Goal: Find specific page/section

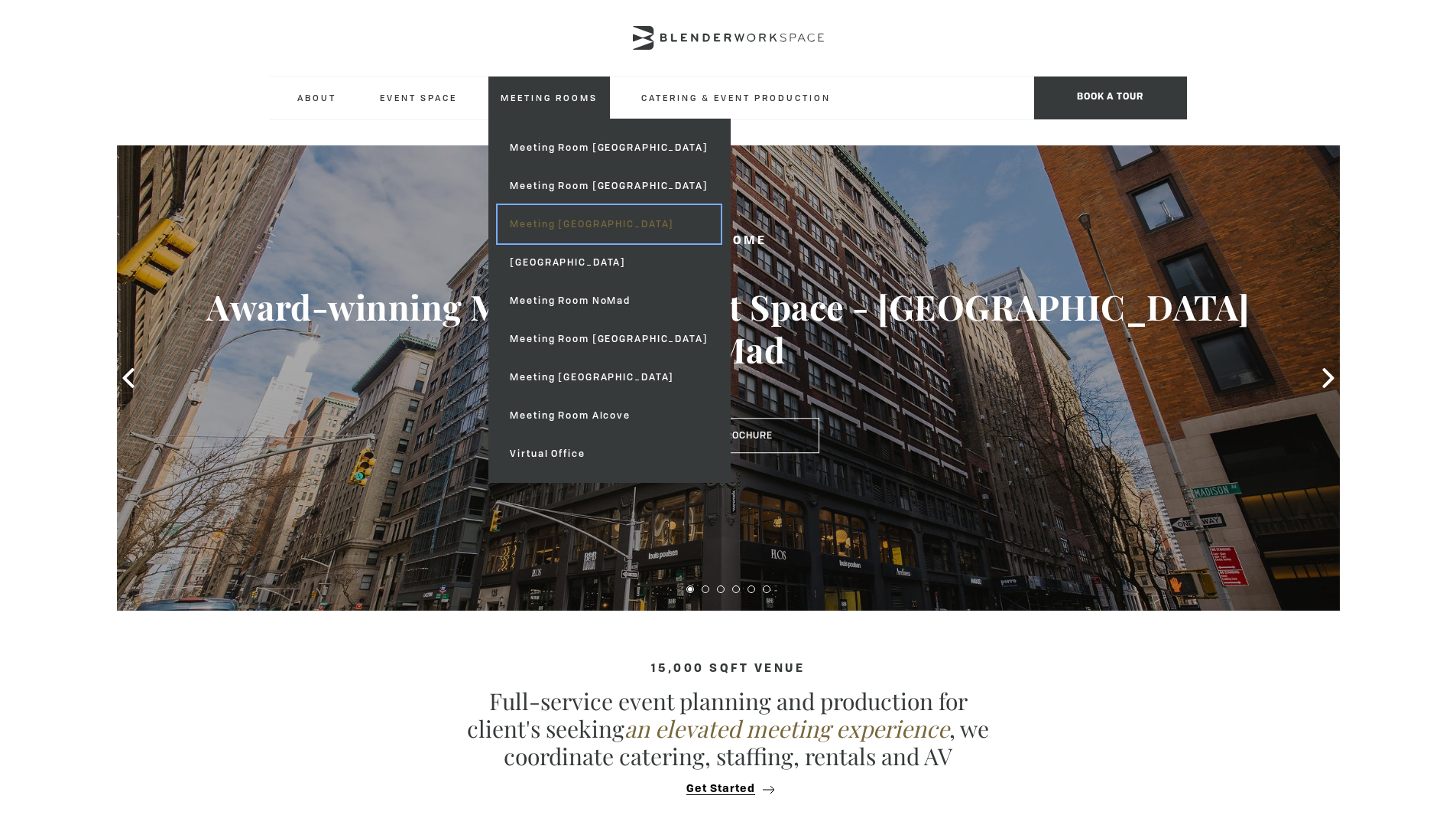
click at [570, 231] on link "Meeting [GEOGRAPHIC_DATA]" at bounding box center [609, 224] width 223 height 38
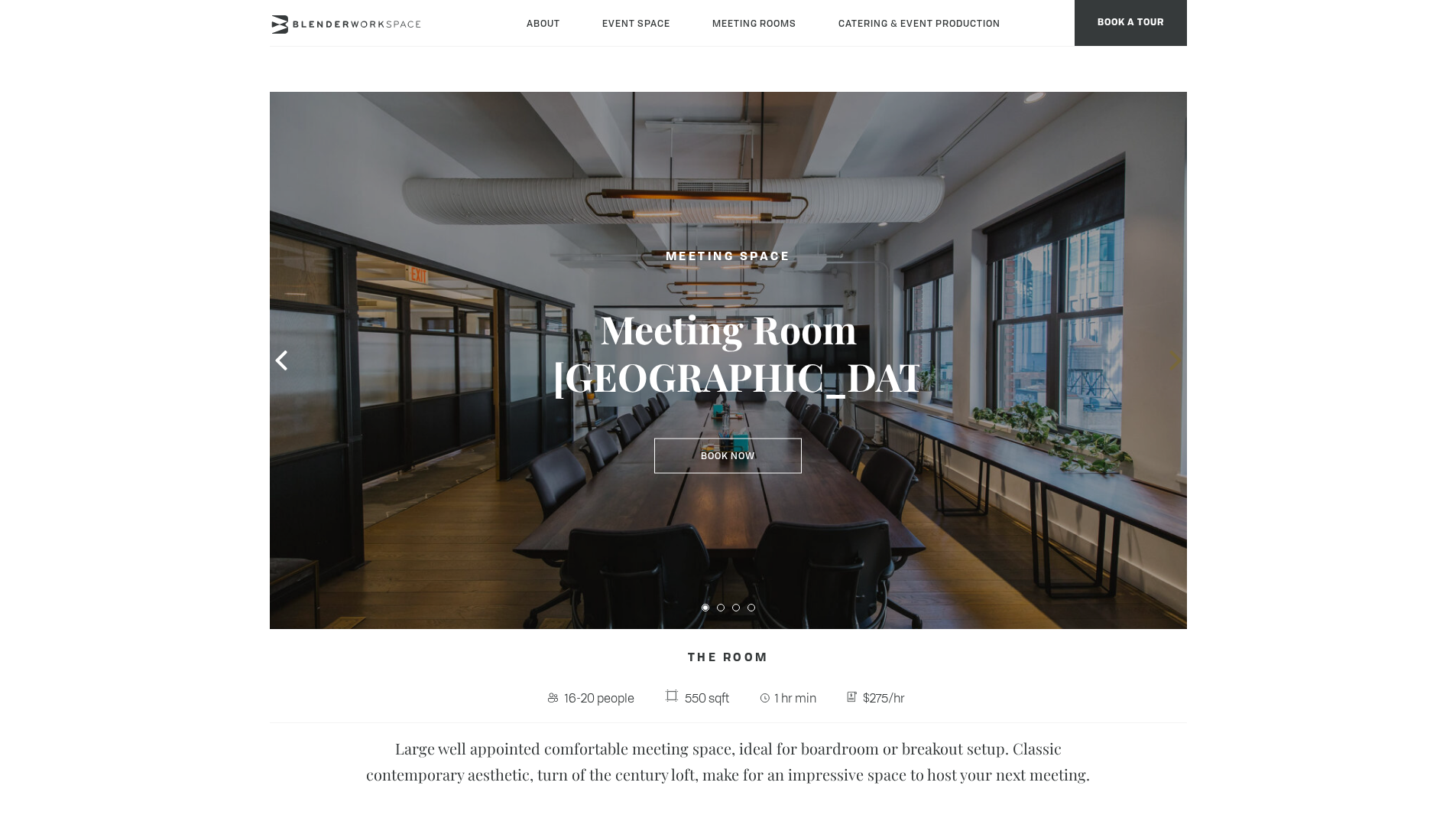
click at [1174, 359] on icon at bounding box center [1176, 360] width 20 height 20
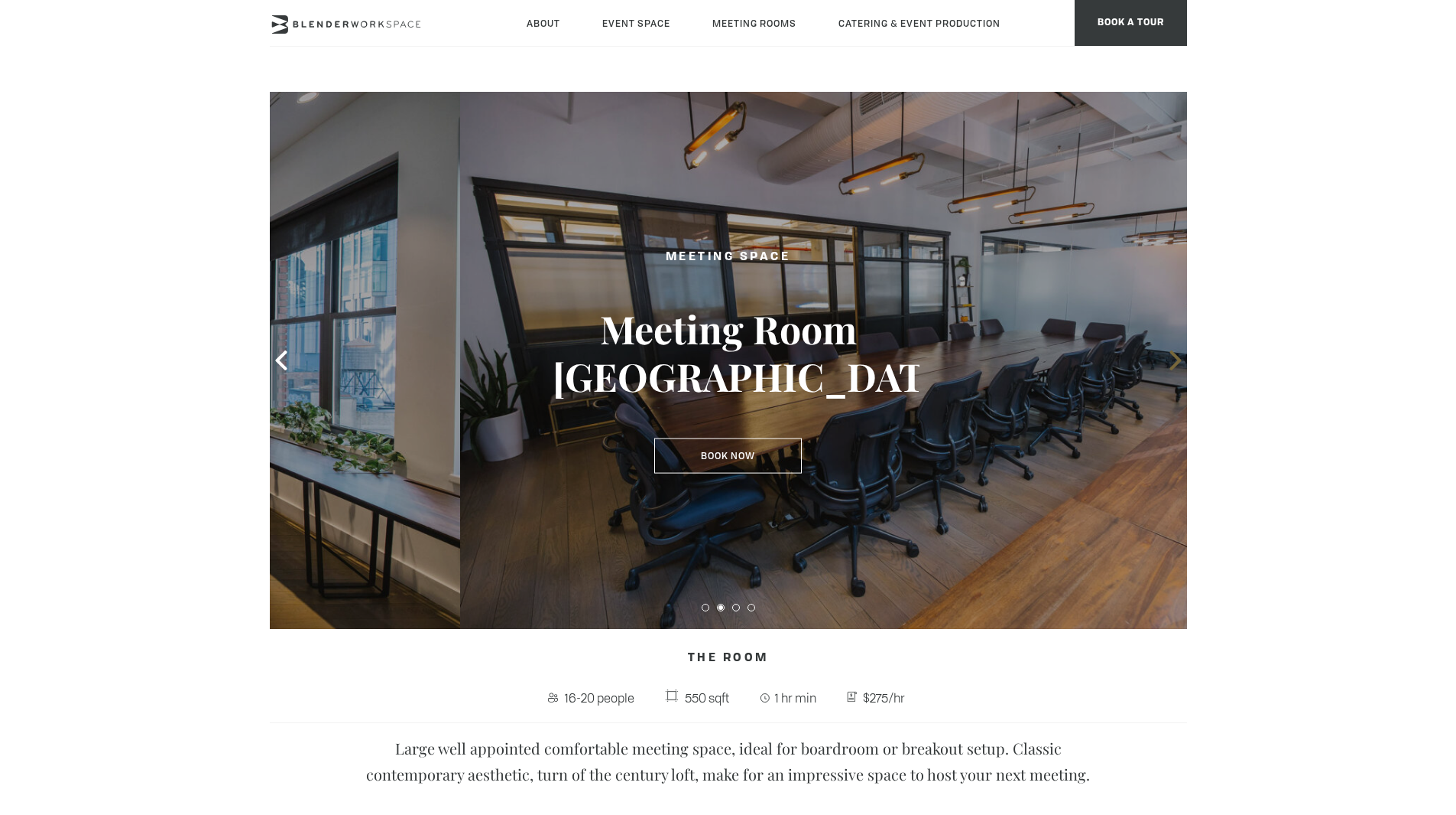
click at [1174, 359] on icon at bounding box center [1176, 360] width 20 height 20
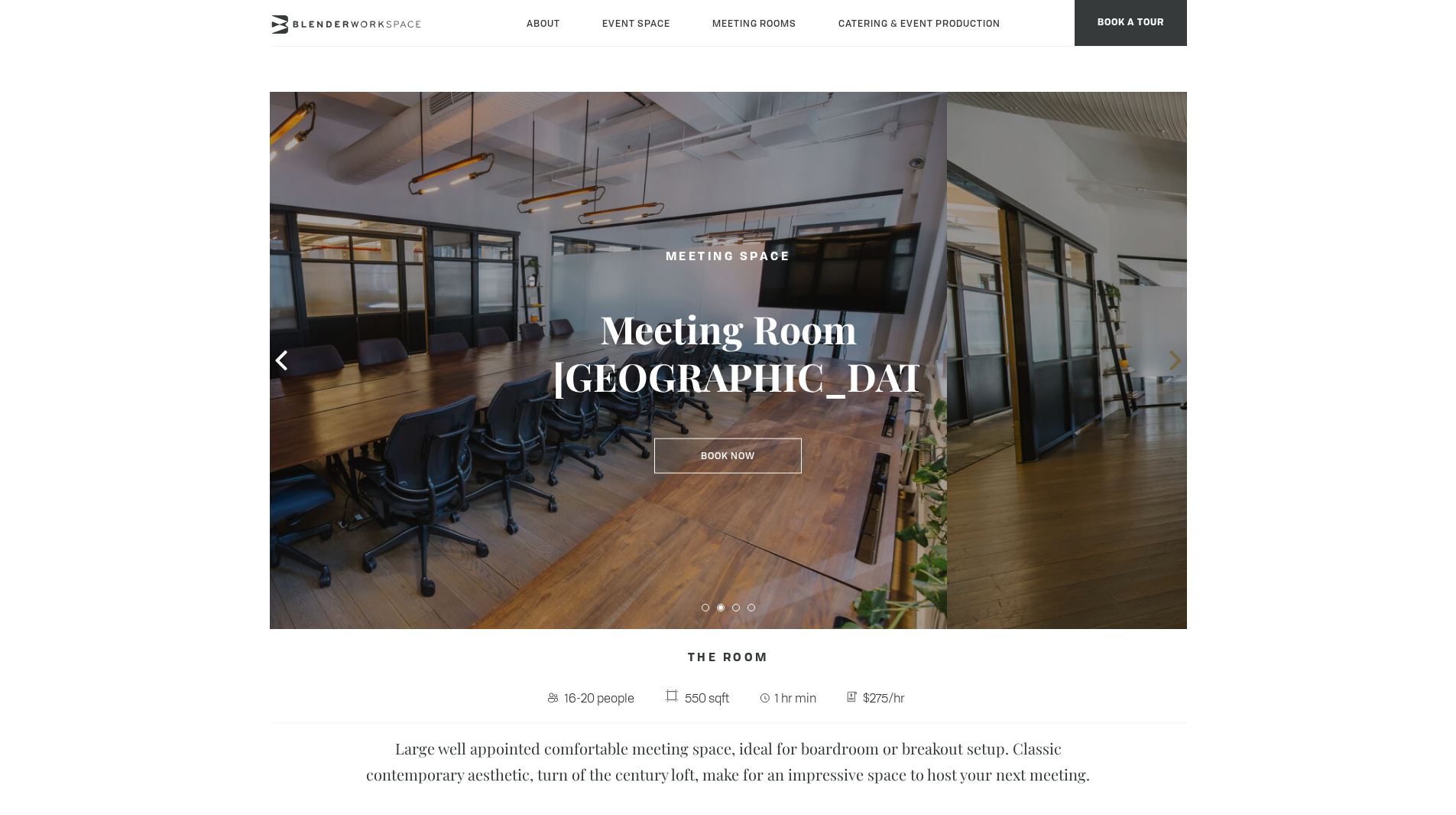
click at [1174, 359] on icon at bounding box center [1176, 360] width 20 height 20
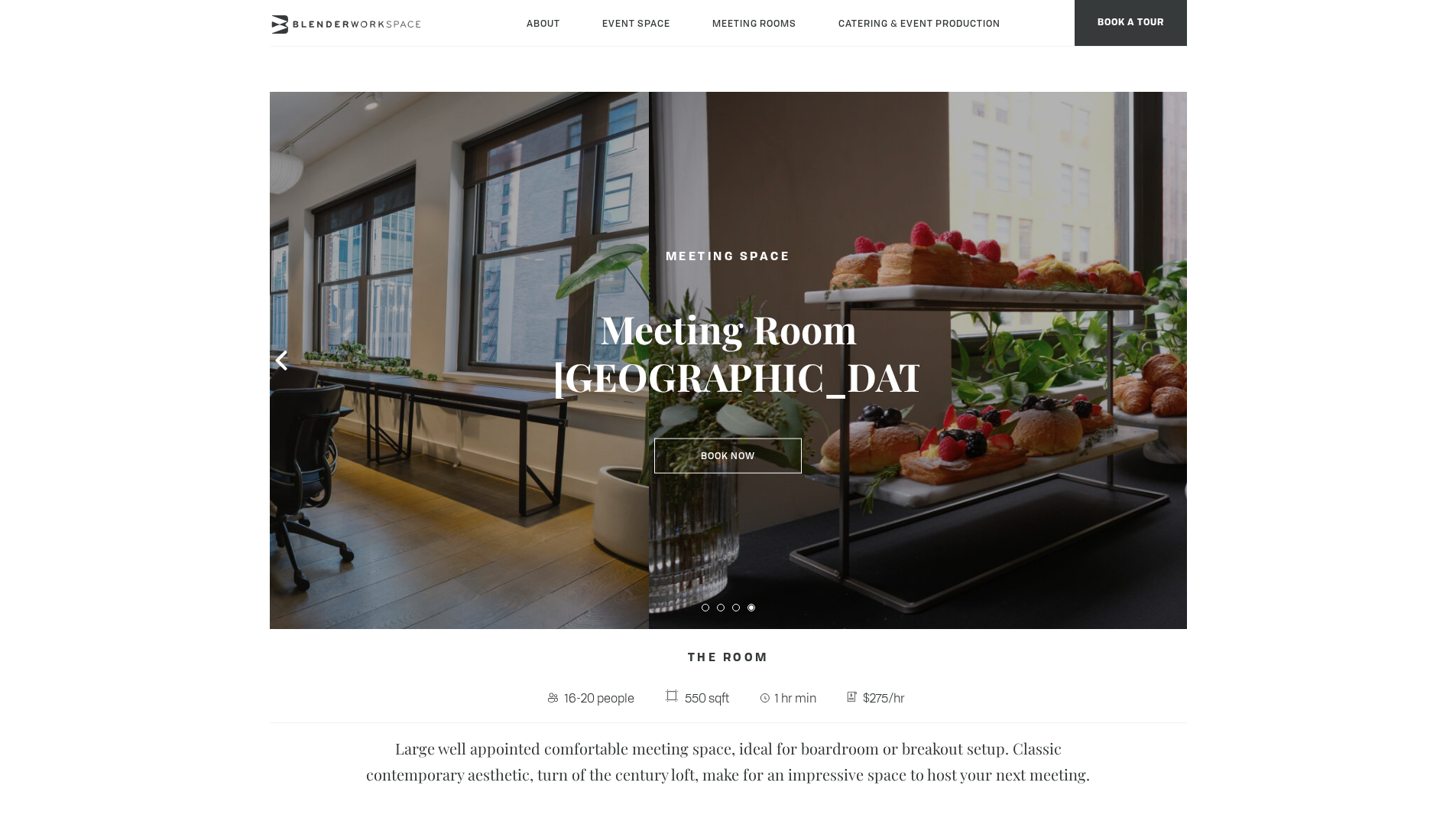
click at [1174, 359] on icon at bounding box center [1176, 360] width 20 height 20
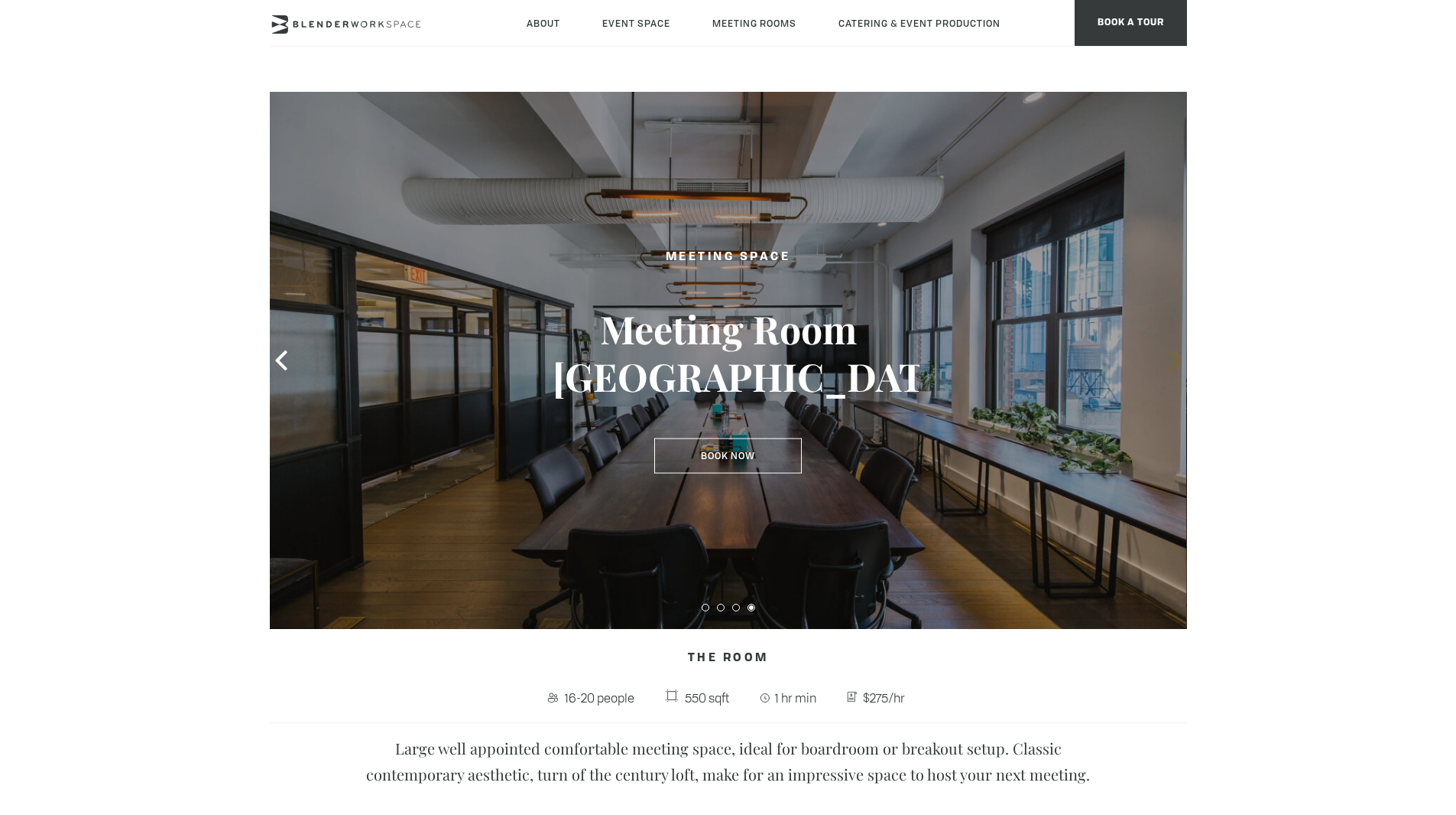
click at [1174, 359] on icon at bounding box center [1176, 360] width 20 height 20
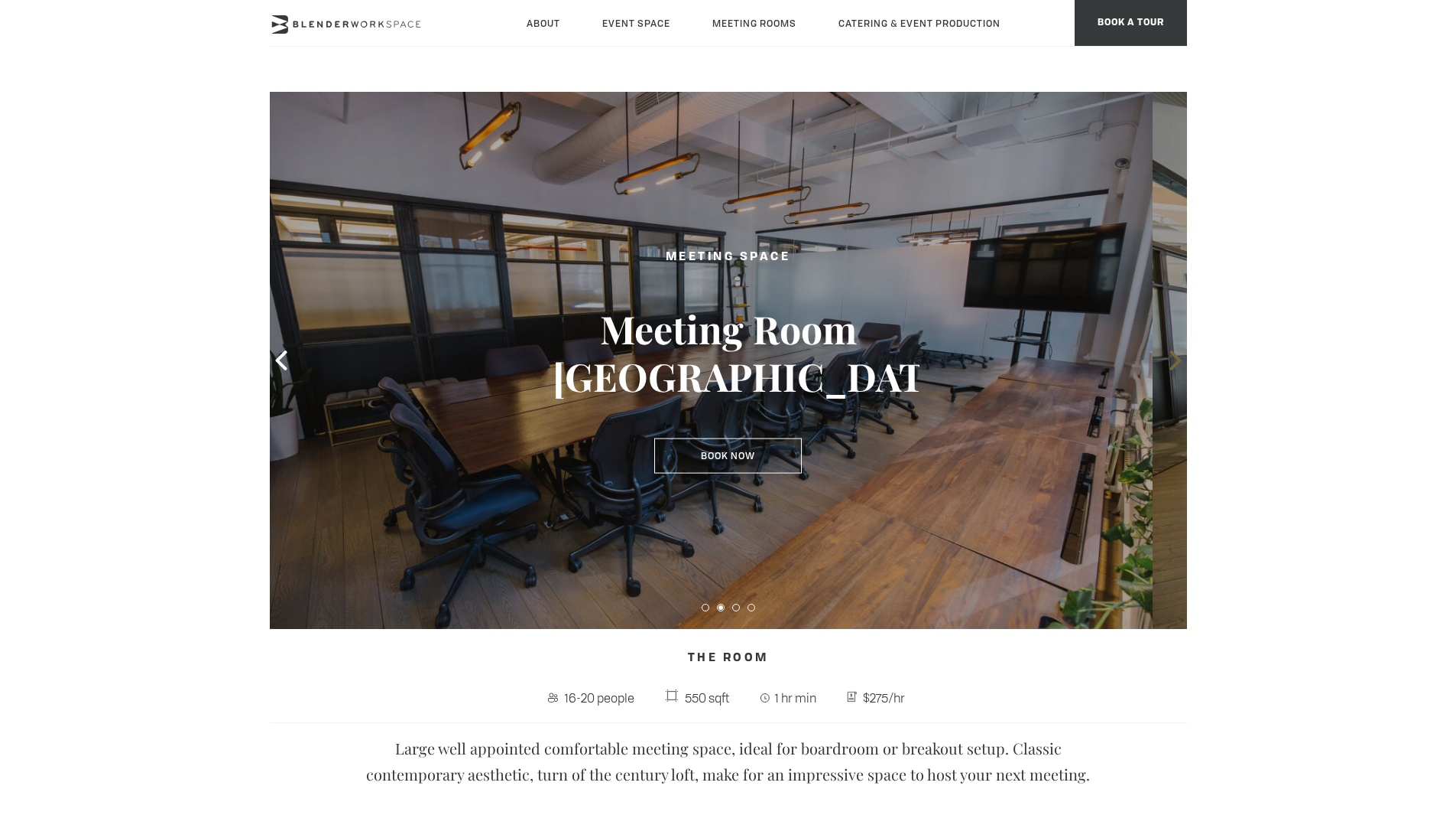
click at [1174, 359] on icon at bounding box center [1176, 360] width 20 height 20
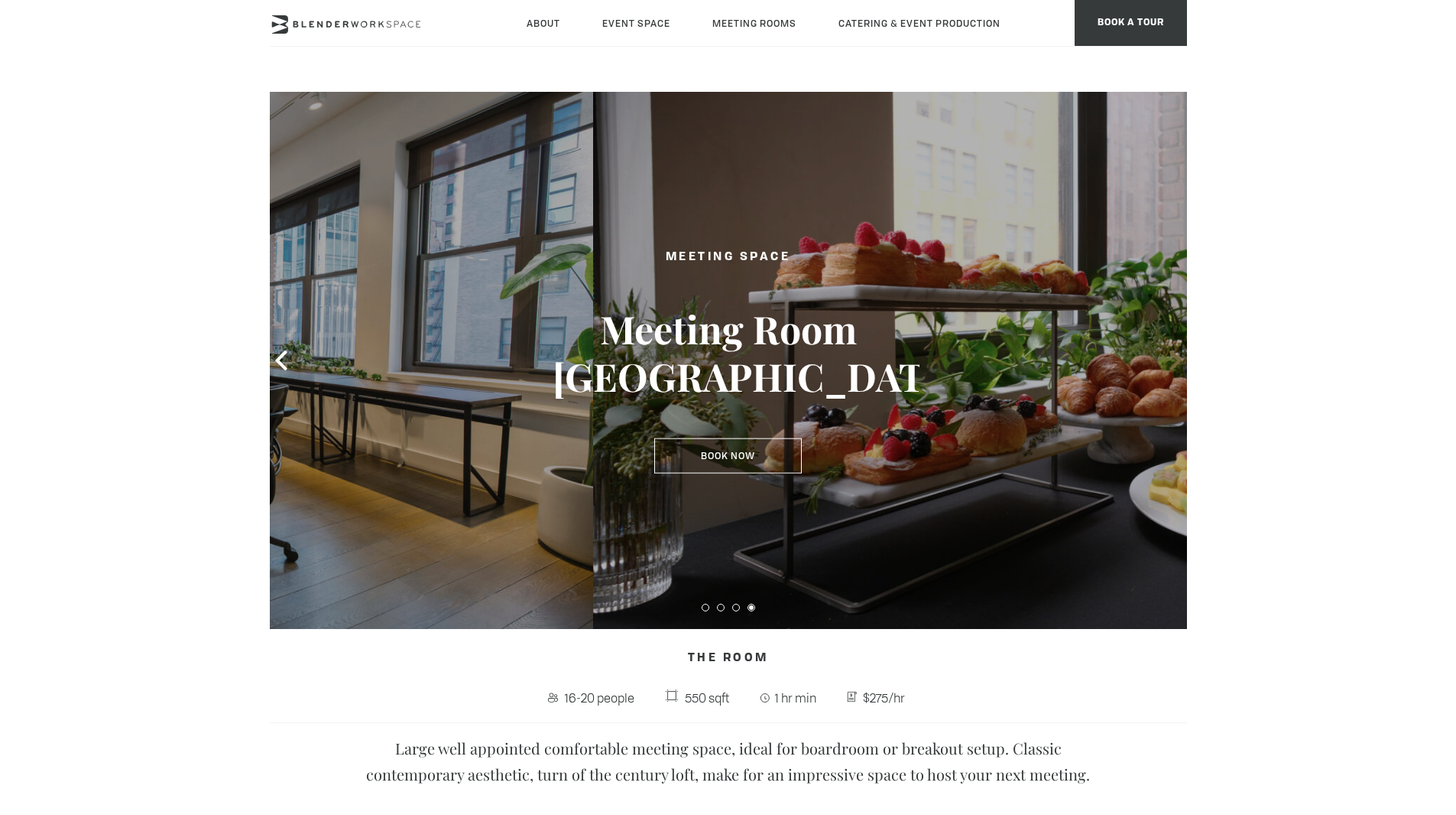
click at [1174, 359] on icon at bounding box center [1176, 360] width 20 height 20
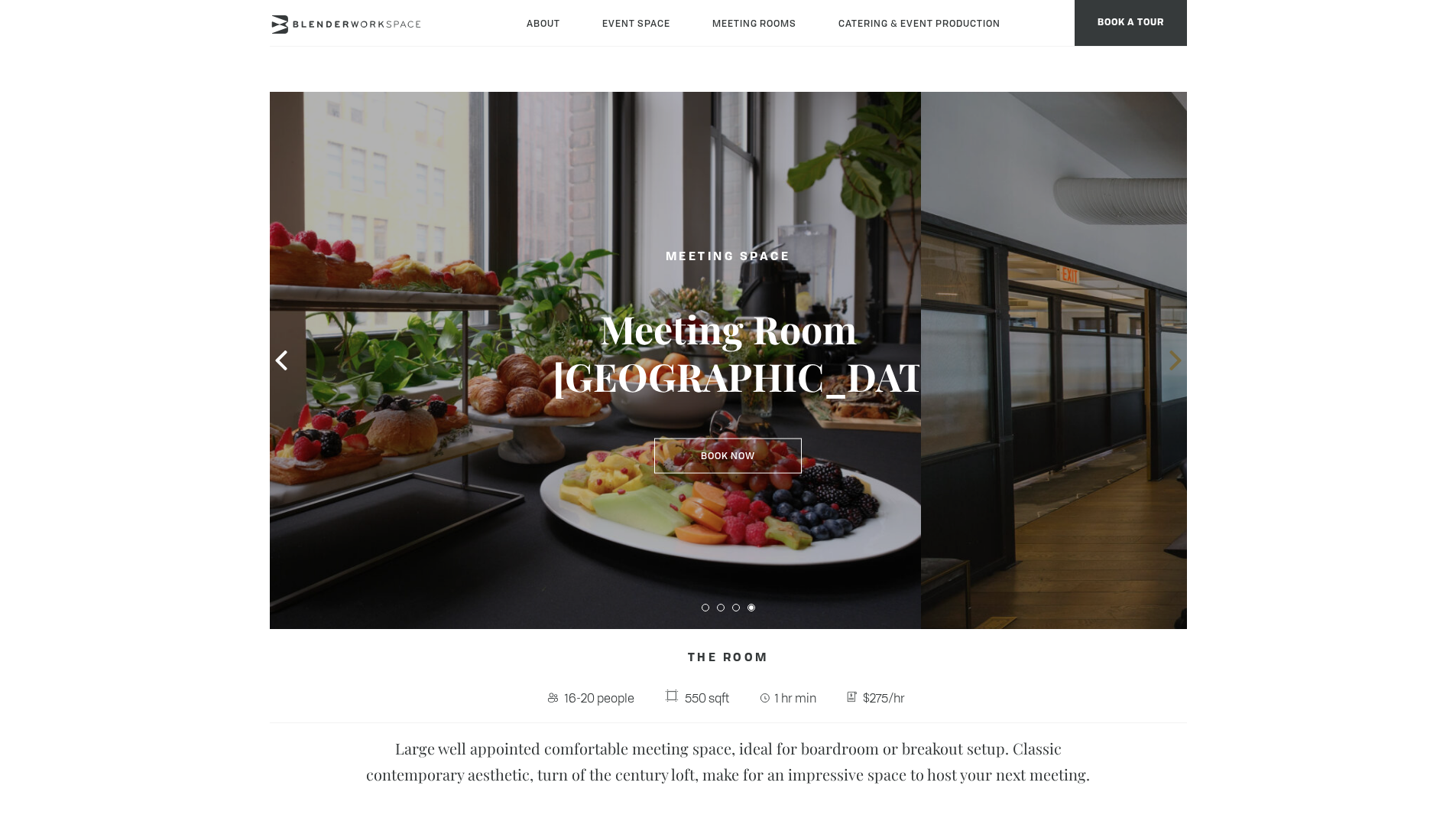
click at [1174, 359] on icon at bounding box center [1176, 360] width 20 height 20
